Goal: Obtain resource: Obtain resource

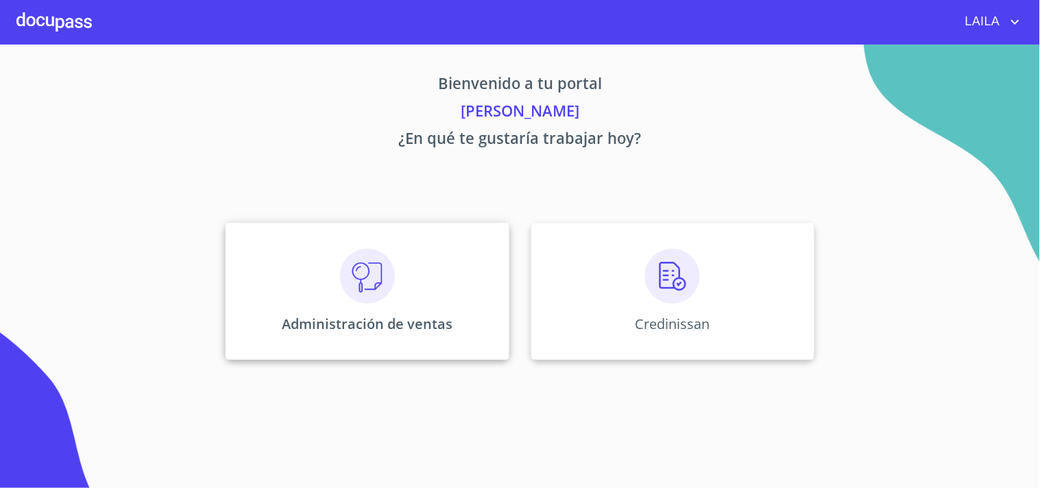
click at [360, 245] on div "Administración de ventas" at bounding box center [366, 291] width 283 height 137
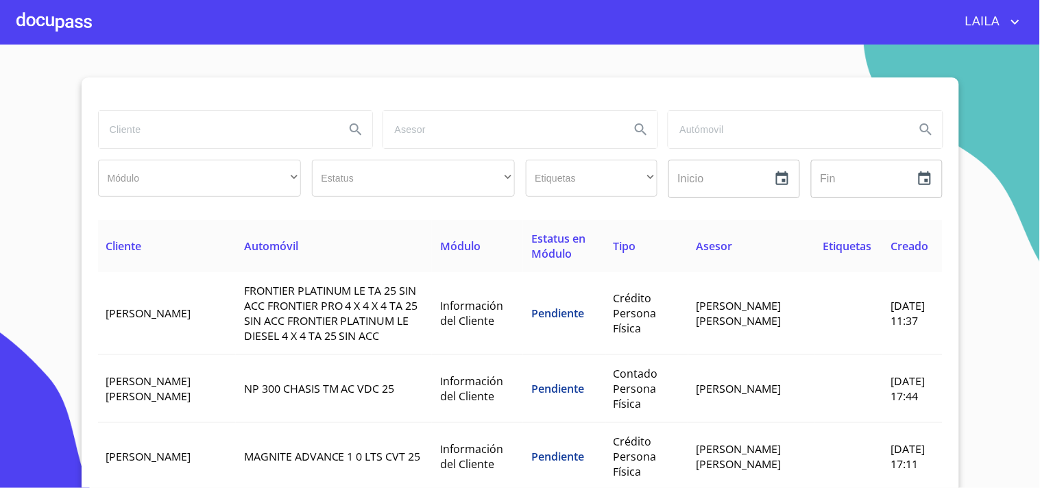
click at [207, 119] on input "search" at bounding box center [217, 129] width 236 height 37
click at [148, 128] on input "search" at bounding box center [217, 129] width 236 height 37
type input "katty"
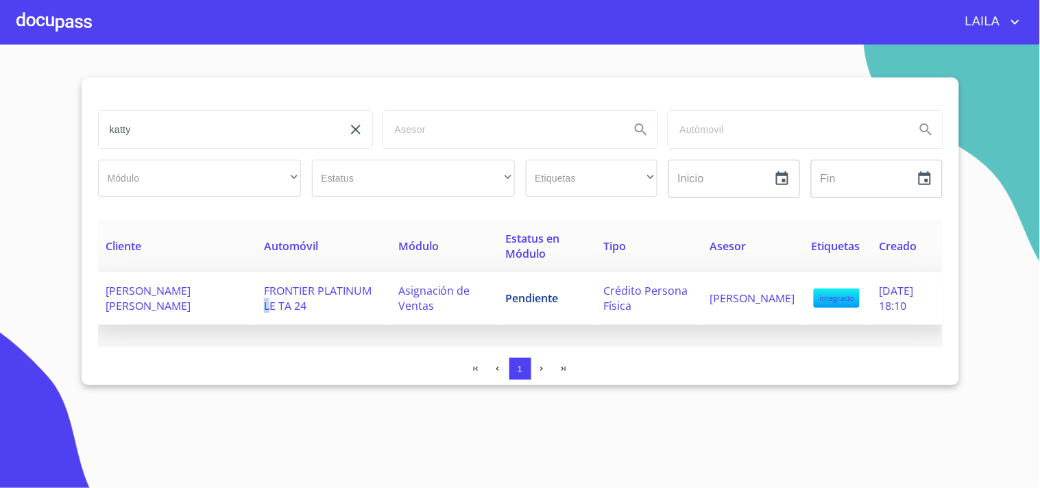
click at [264, 302] on span "FRONTIER PLATINUM LE TA 24" at bounding box center [318, 298] width 108 height 30
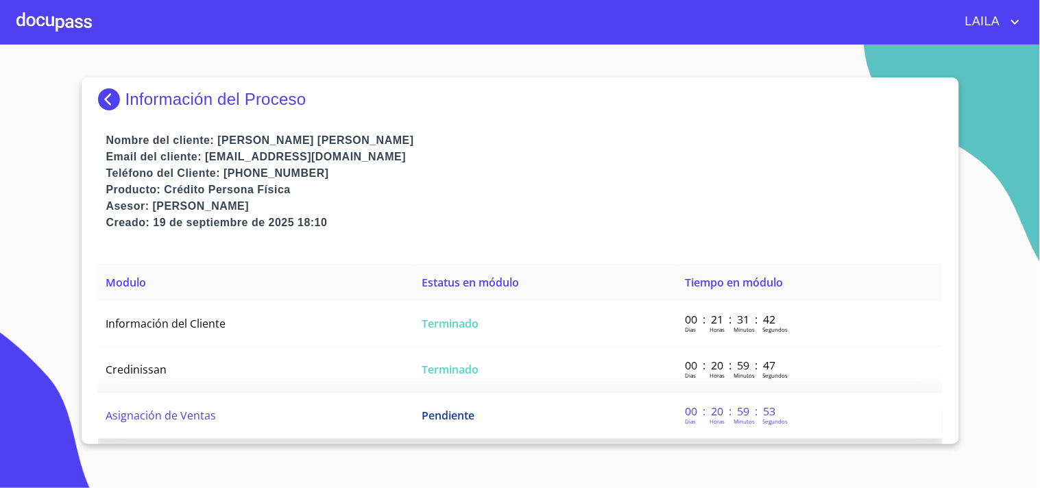
click at [447, 408] on span "Pendiente" at bounding box center [448, 415] width 53 height 15
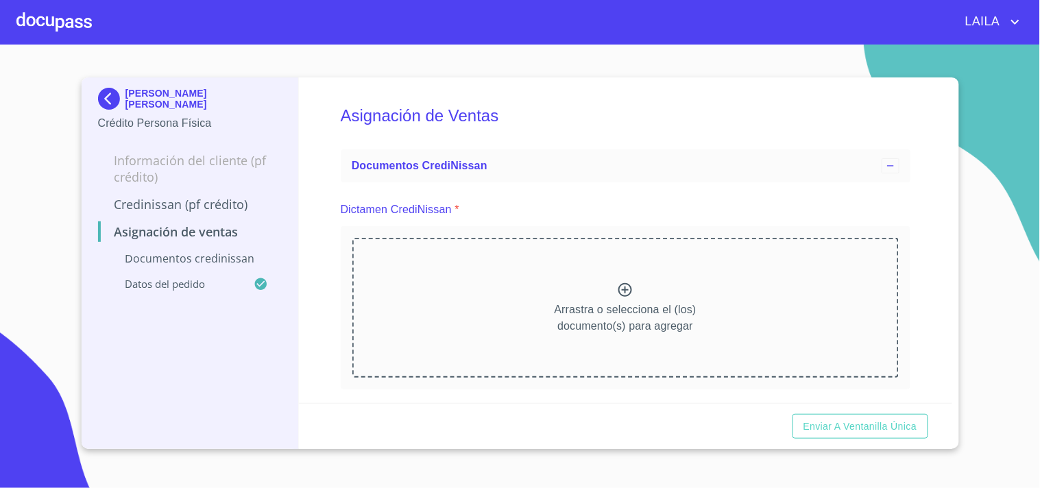
click at [110, 101] on img at bounding box center [111, 99] width 27 height 22
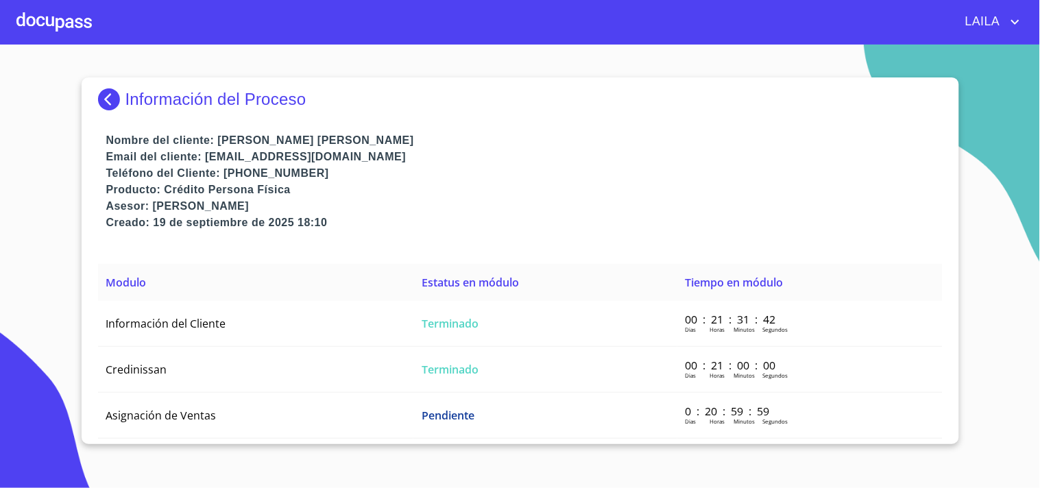
click at [110, 101] on img at bounding box center [111, 99] width 27 height 22
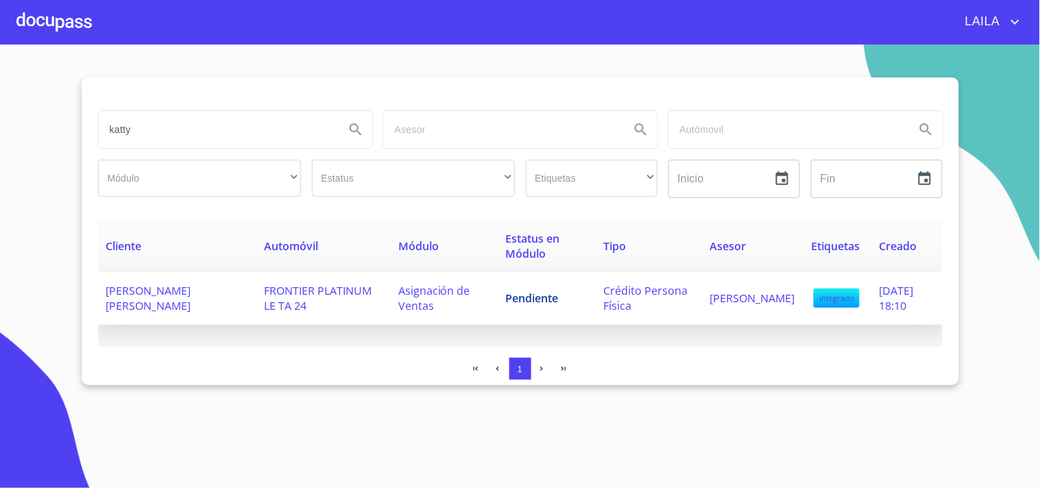
click at [167, 316] on td "[PERSON_NAME] [PERSON_NAME]" at bounding box center [177, 298] width 158 height 53
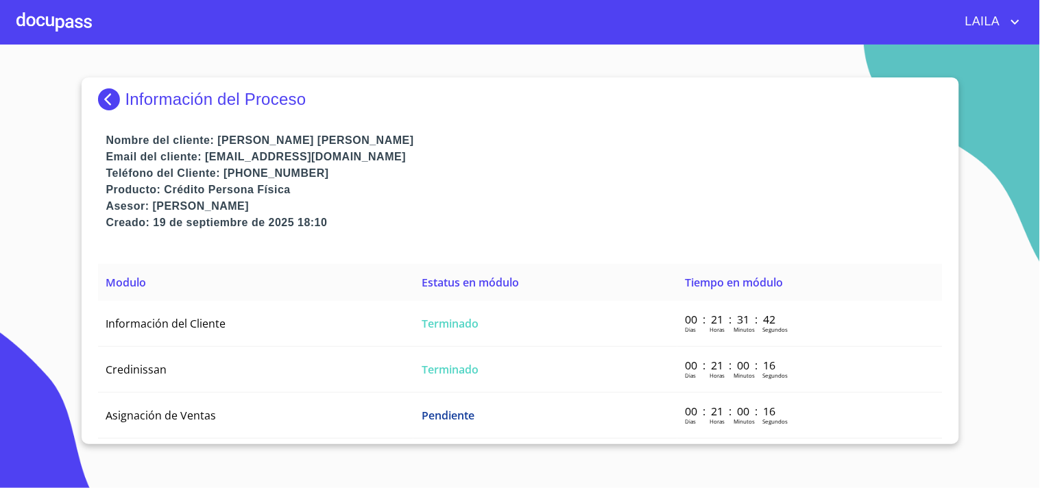
click at [167, 316] on span "Información del Cliente" at bounding box center [166, 323] width 120 height 15
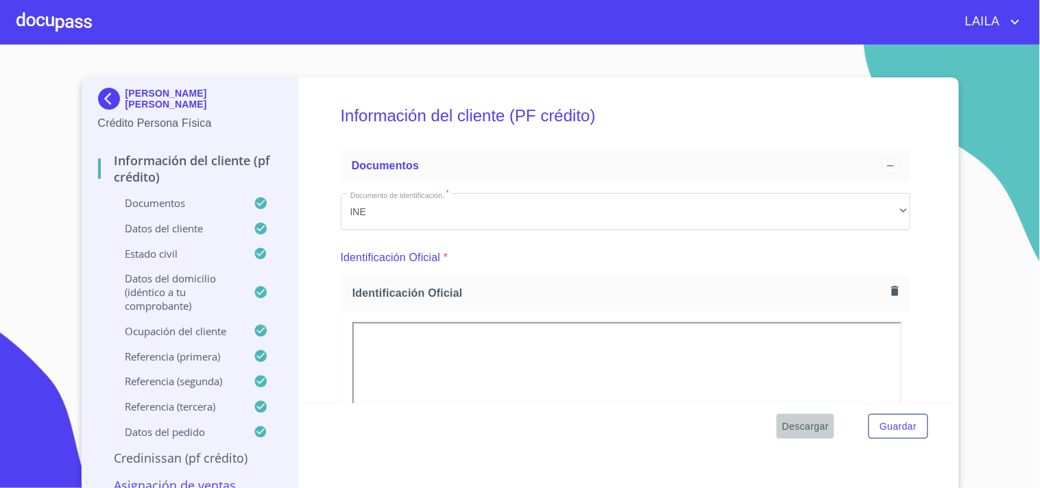
click at [809, 425] on span "Descargar" at bounding box center [805, 426] width 47 height 17
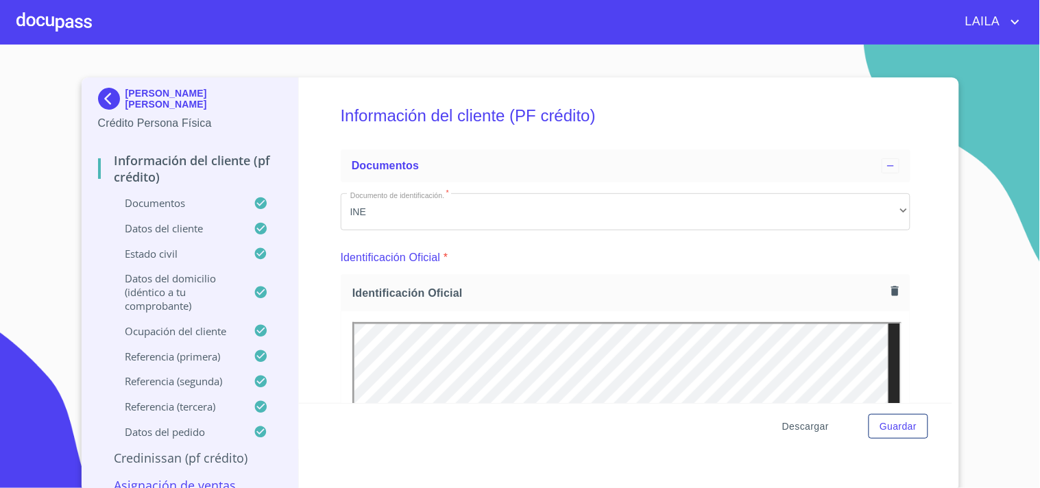
click at [803, 426] on span "Descargar" at bounding box center [805, 426] width 47 height 17
click at [996, 178] on section "[PERSON_NAME] [PERSON_NAME] Crédito Persona Física Información del cliente (PF …" at bounding box center [520, 266] width 1040 height 443
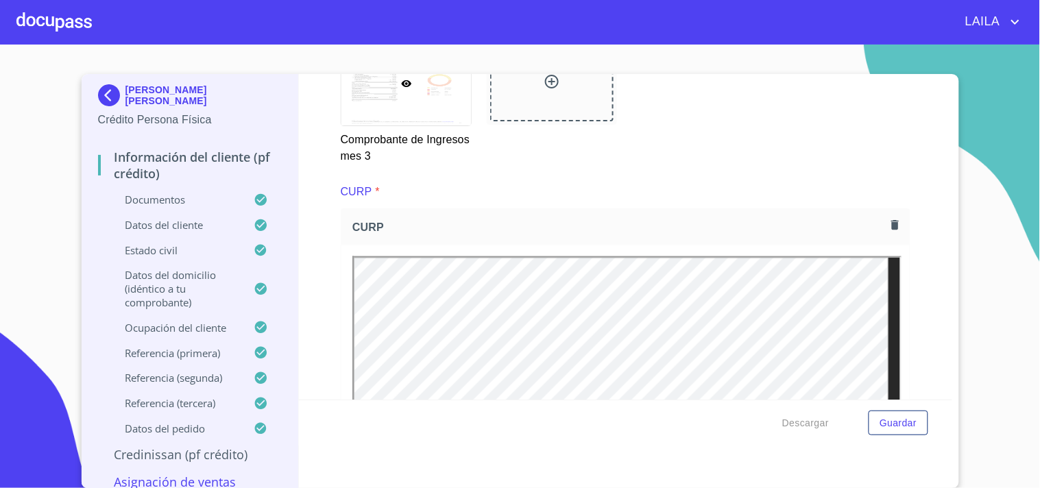
scroll to position [3199, 0]
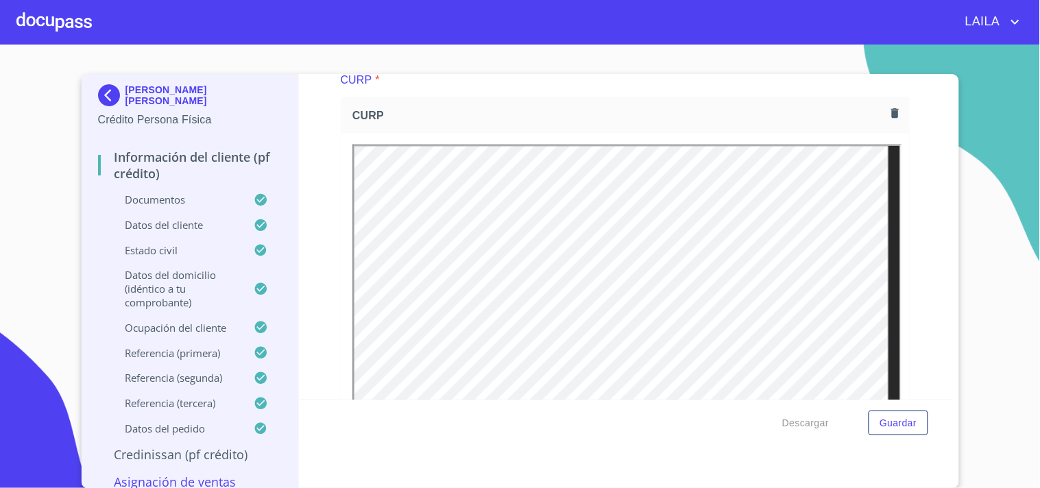
click at [947, 389] on div "[PERSON_NAME] [PERSON_NAME] Crédito Persona Física Información del cliente (PF …" at bounding box center [520, 281] width 877 height 415
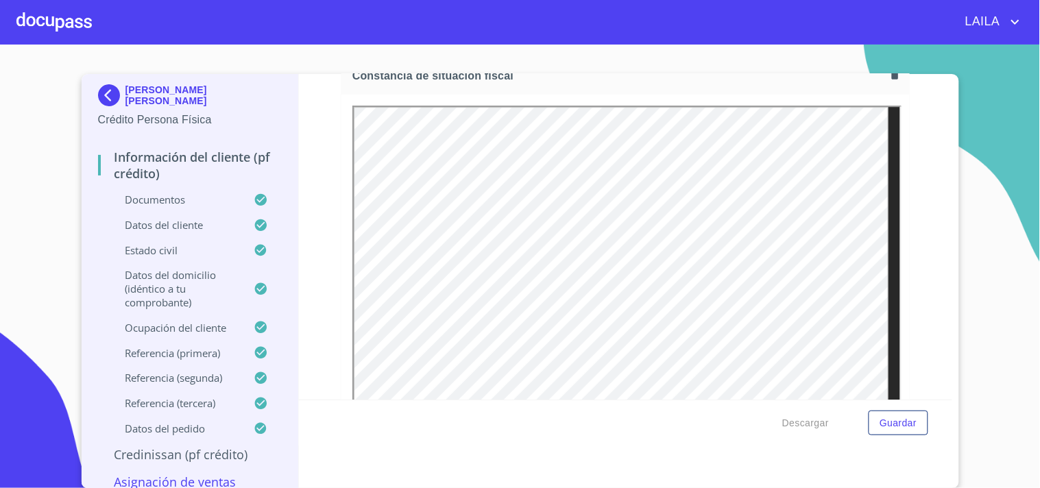
click at [949, 392] on div "[PERSON_NAME] [PERSON_NAME] Crédito Persona Física Información del cliente (PF …" at bounding box center [520, 281] width 877 height 415
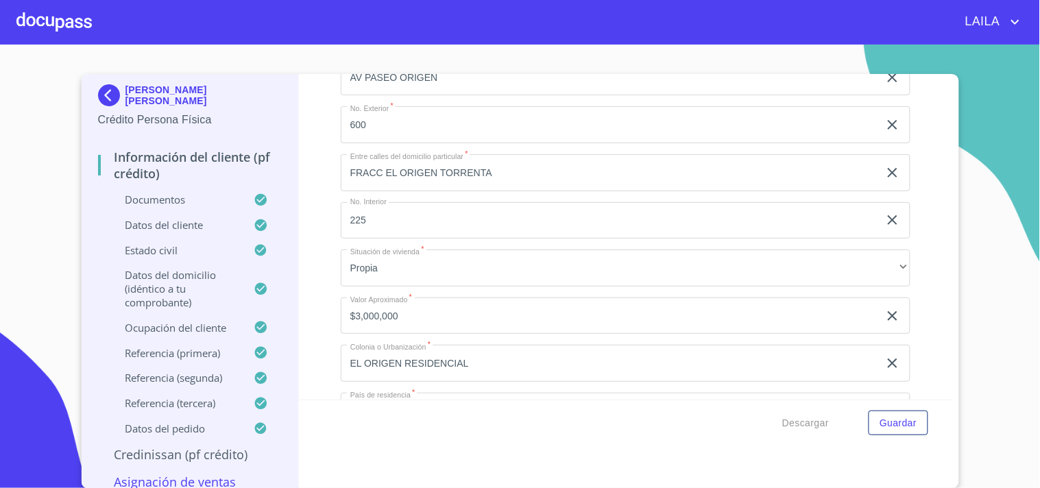
scroll to position [5573, 0]
